Goal: Information Seeking & Learning: Learn about a topic

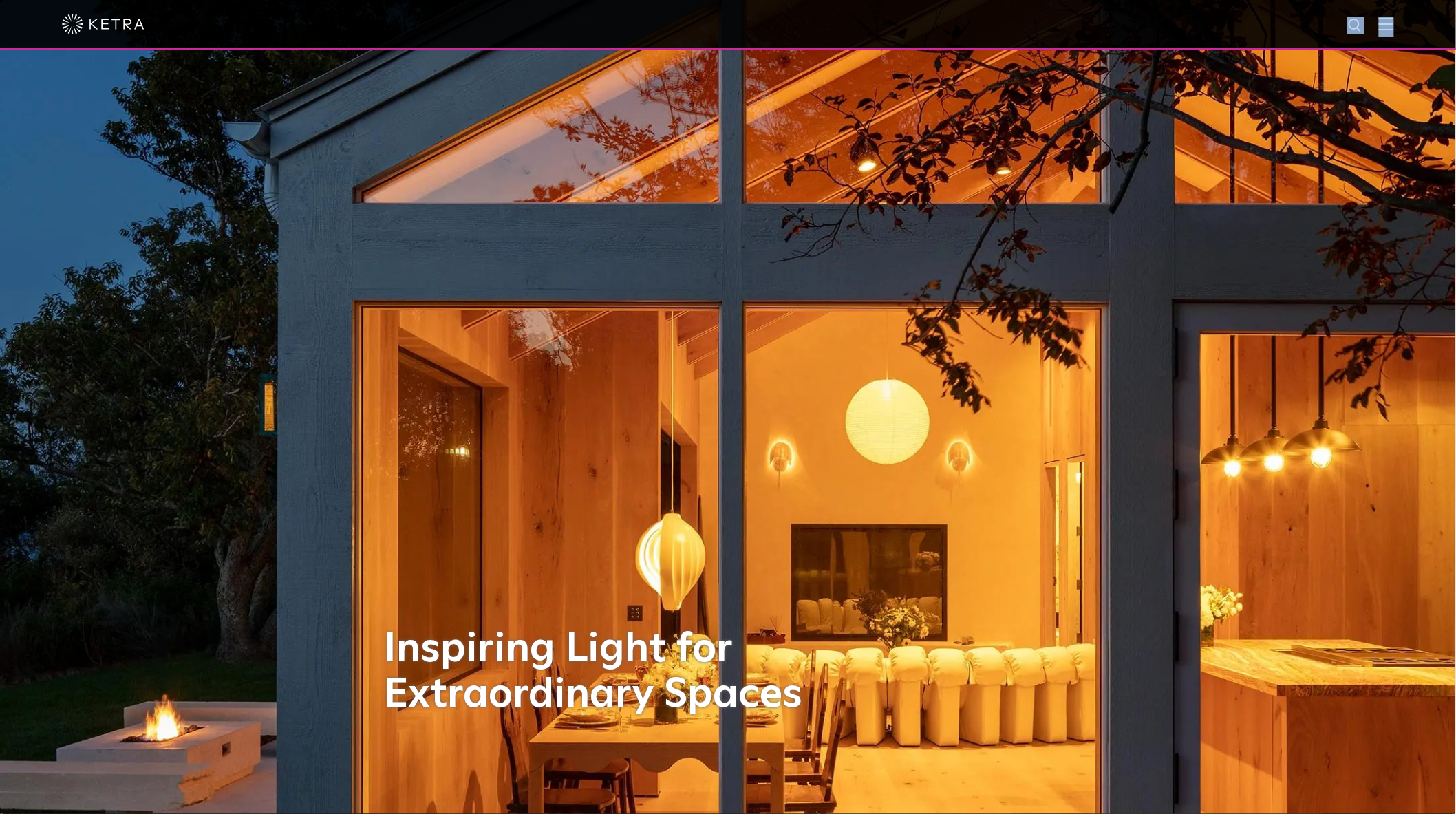
click at [1397, 18] on div at bounding box center [728, 25] width 1456 height 49
click at [1392, 25] on img at bounding box center [1386, 24] width 15 height 13
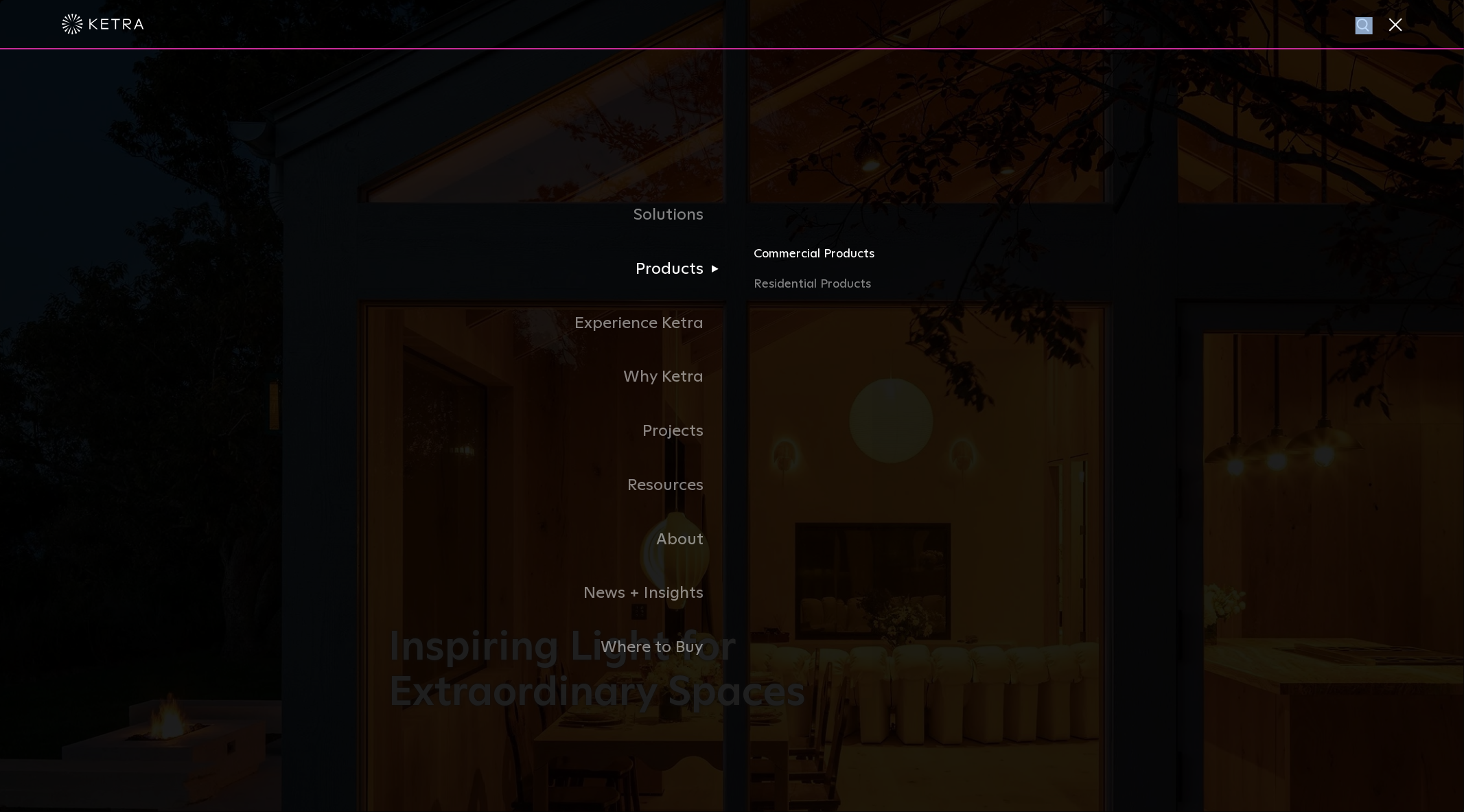
click at [809, 254] on link "Commercial Products" at bounding box center [914, 259] width 321 height 31
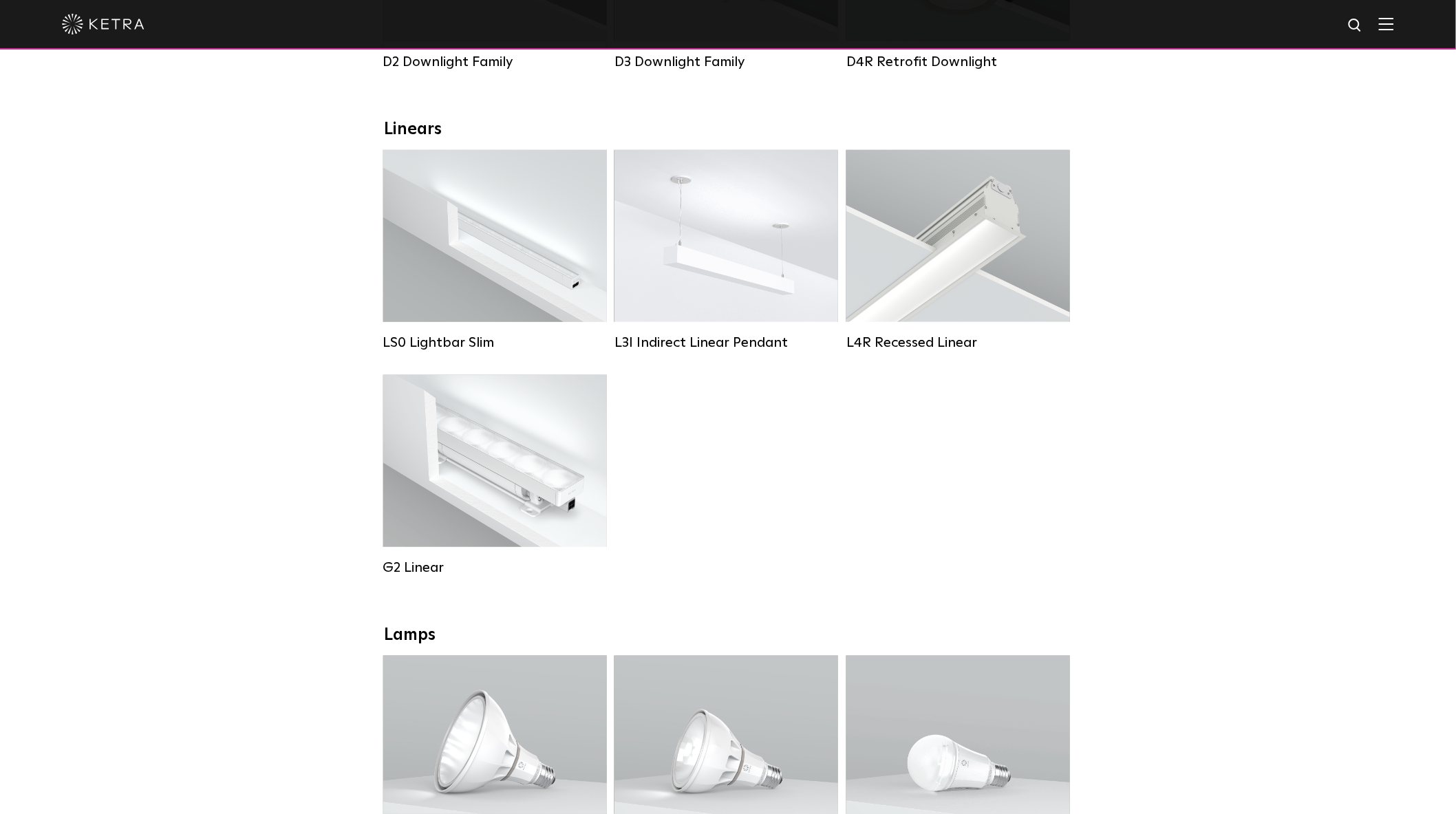
scroll to position [458, 0]
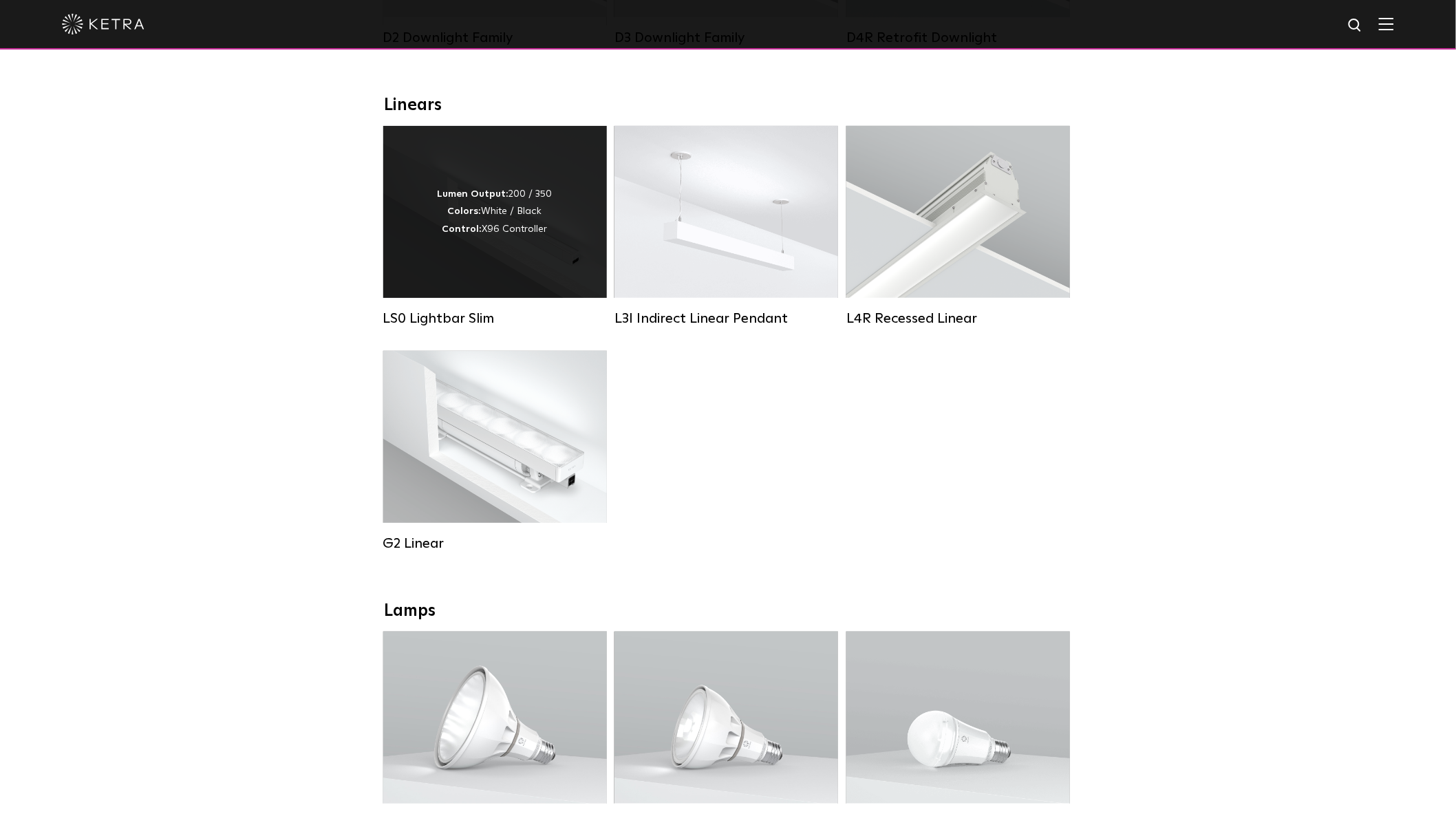
click at [498, 193] on div "Lumen Output: 200 / 350 Colors: White / Black Control: X96 Controller" at bounding box center [495, 212] width 224 height 172
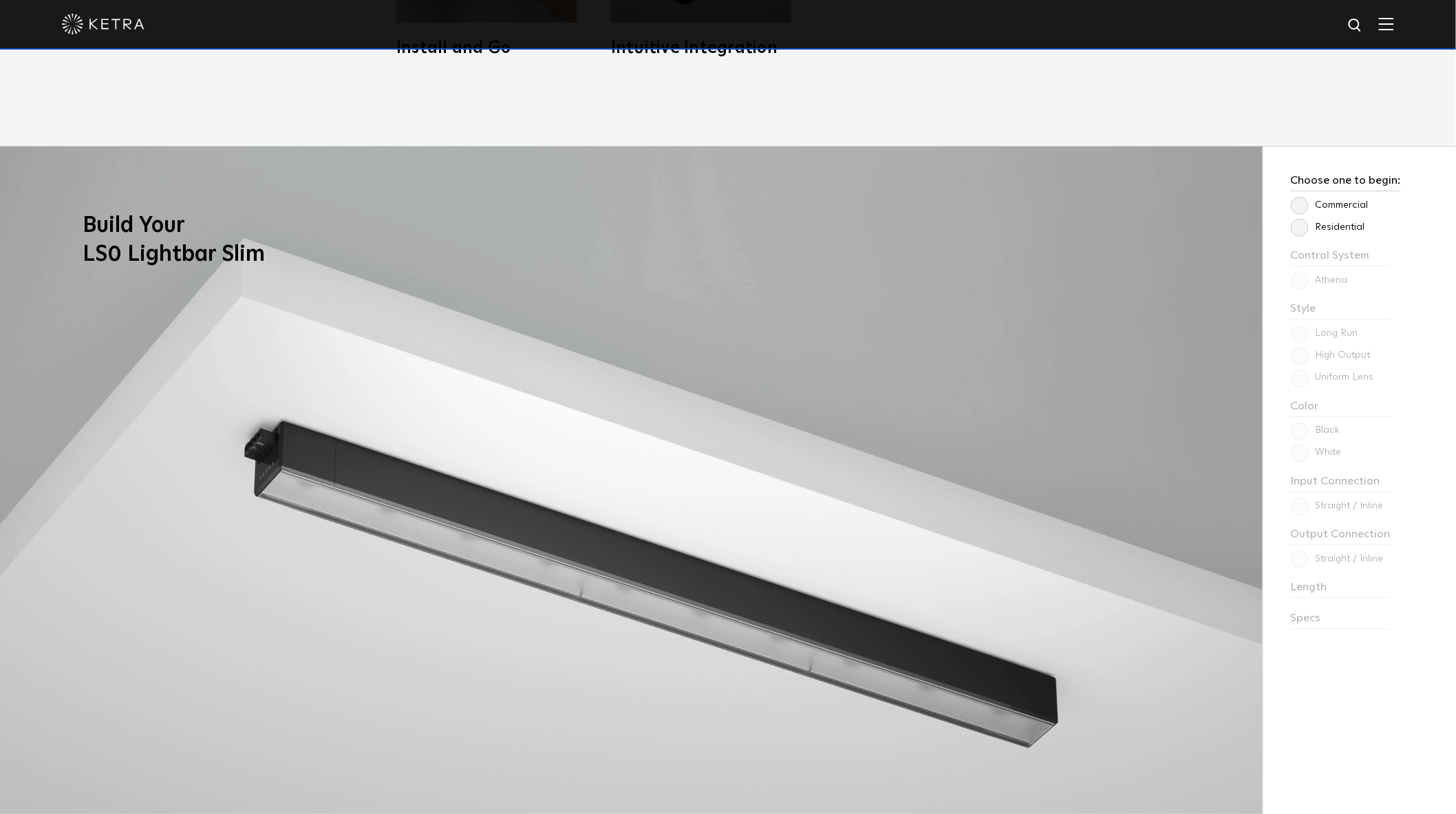
scroll to position [1376, 0]
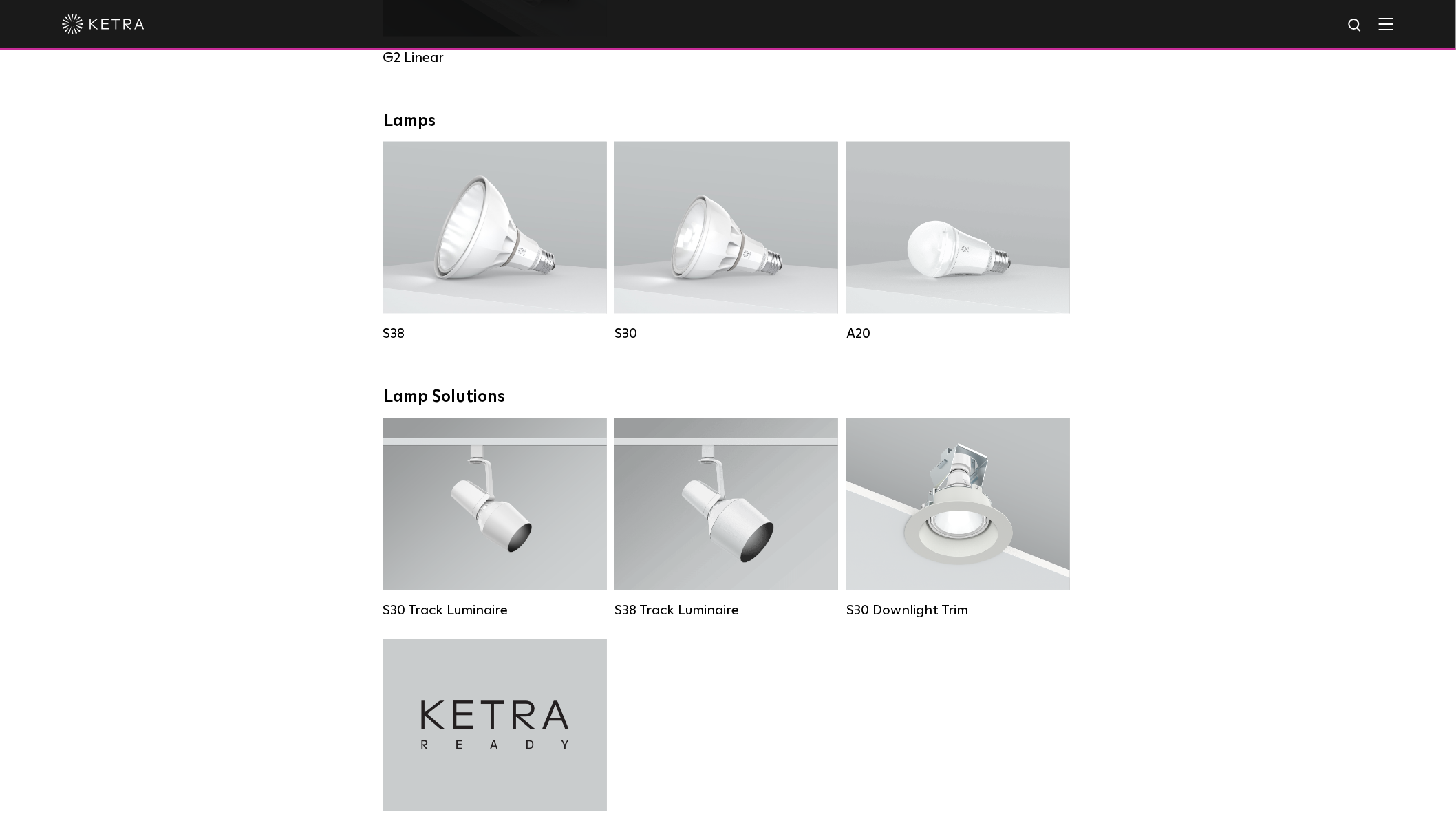
scroll to position [994, 0]
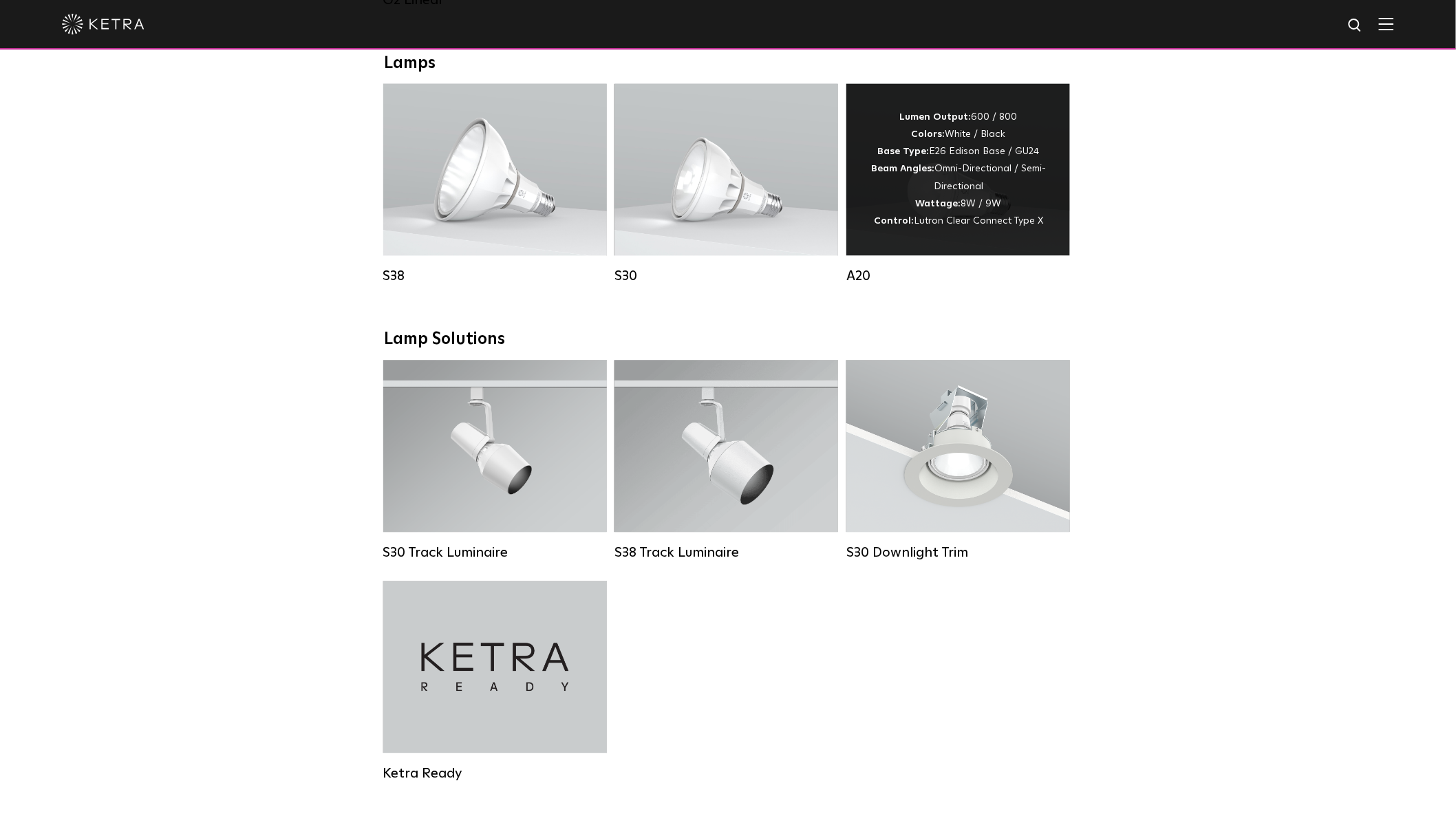
click at [952, 207] on div "Lumen Output: 600 / 800 Colors: White / Black Base Type: E26 Edison Base / GU24…" at bounding box center [958, 170] width 182 height 121
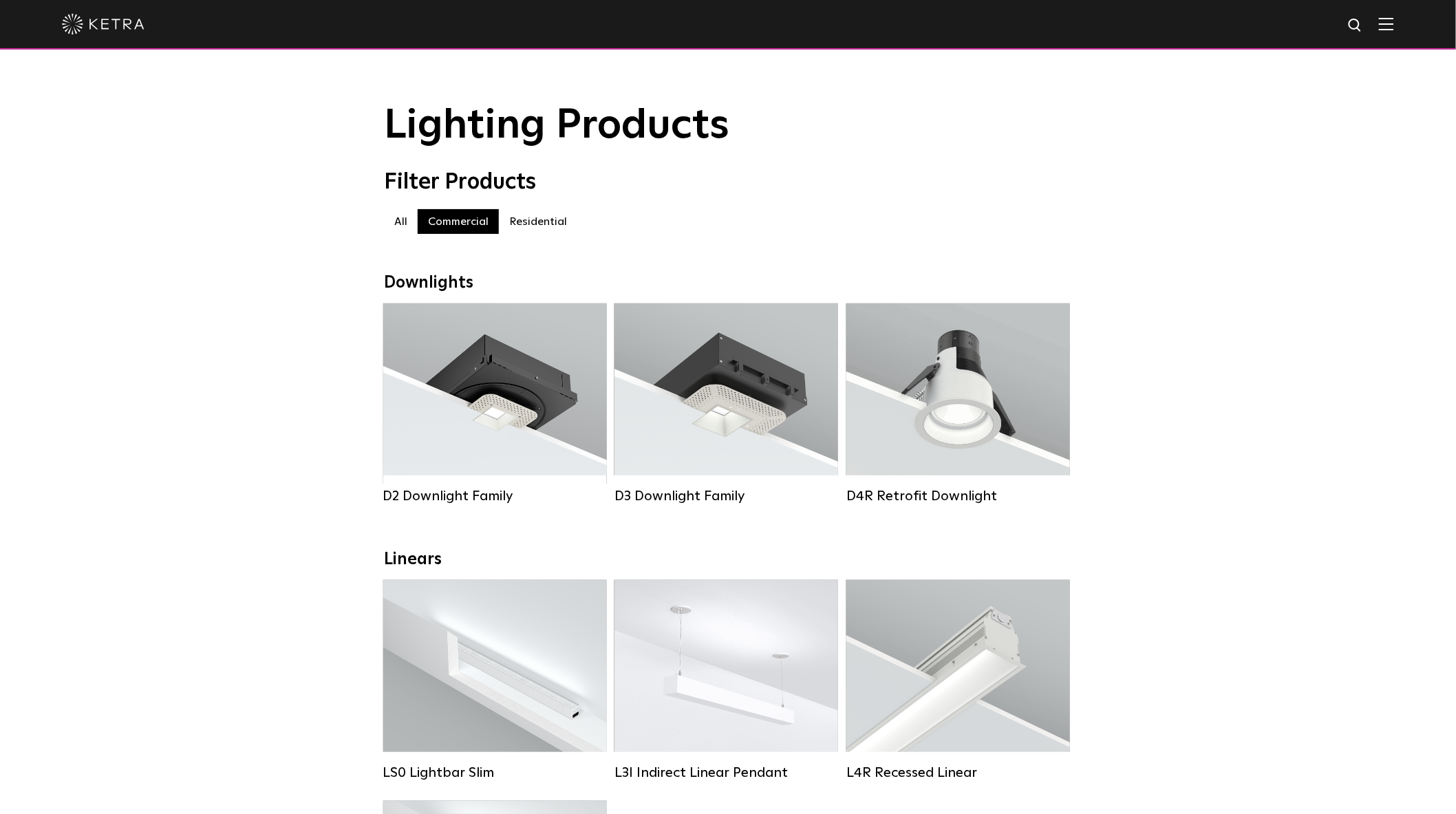
click at [1394, 26] on img at bounding box center [1386, 24] width 15 height 13
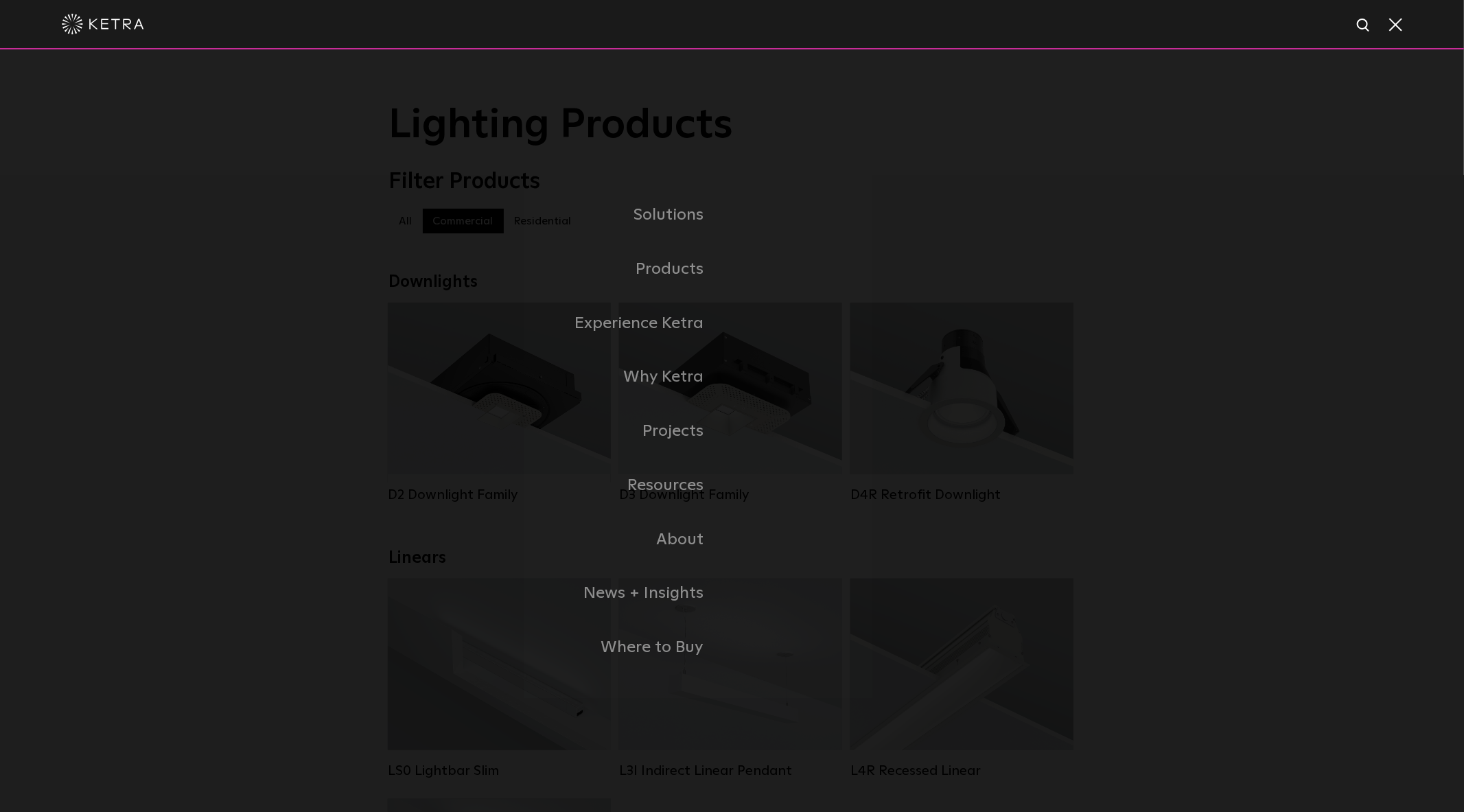
click at [1260, 183] on div "Solutions Commercial Residential Products Commercial Products Residential Produ…" at bounding box center [732, 430] width 1464 height 764
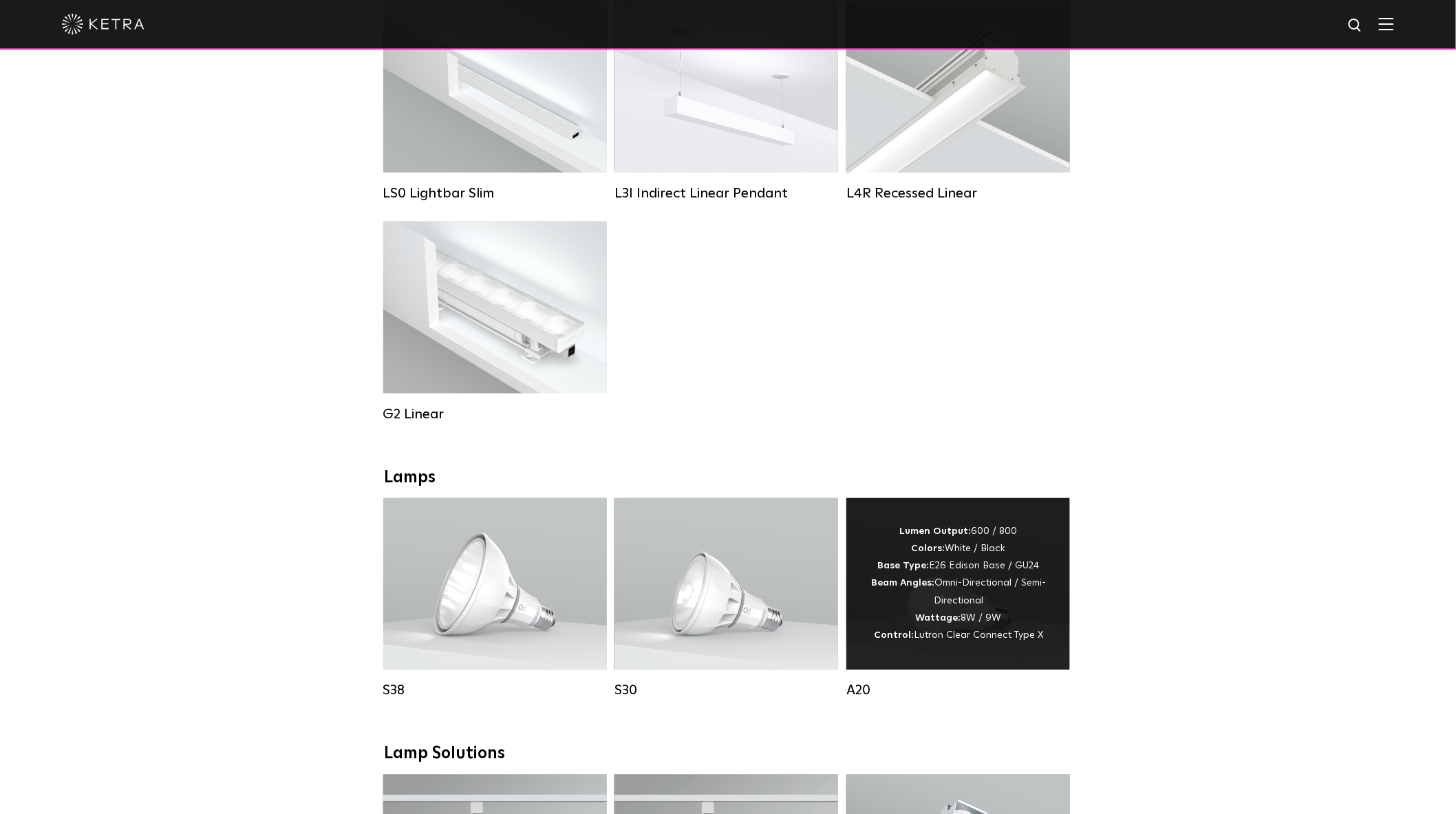
scroll to position [688, 0]
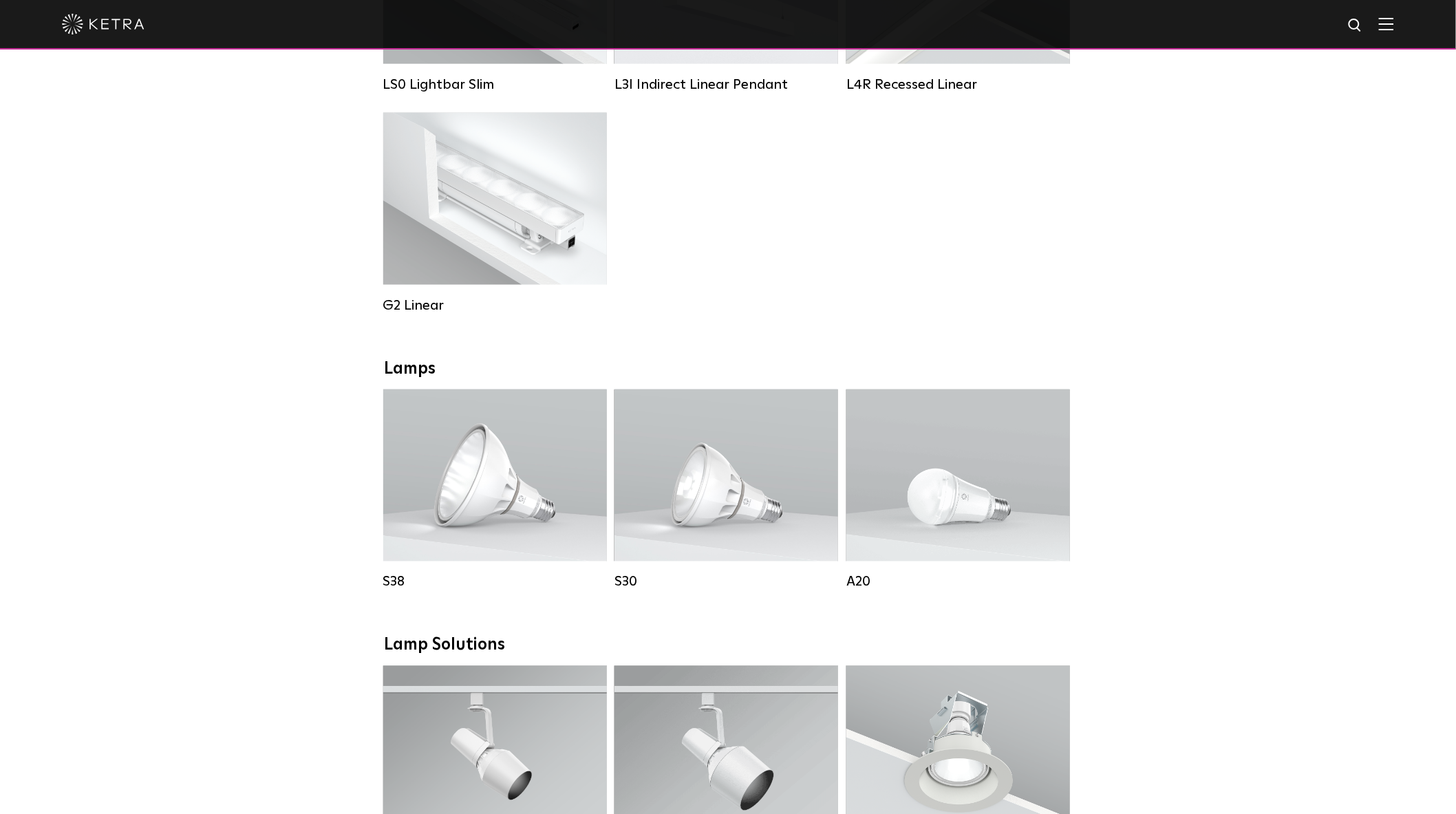
drag, startPoint x: 890, startPoint y: 257, endPoint x: 857, endPoint y: 249, distance: 34.0
click at [890, 257] on div "LS0 Lightbar Slim Lumen Output: 200 / 350 Colors: White / Black Control: X96 Co…" at bounding box center [728, 113] width 698 height 442
